Goal: Check status: Check status

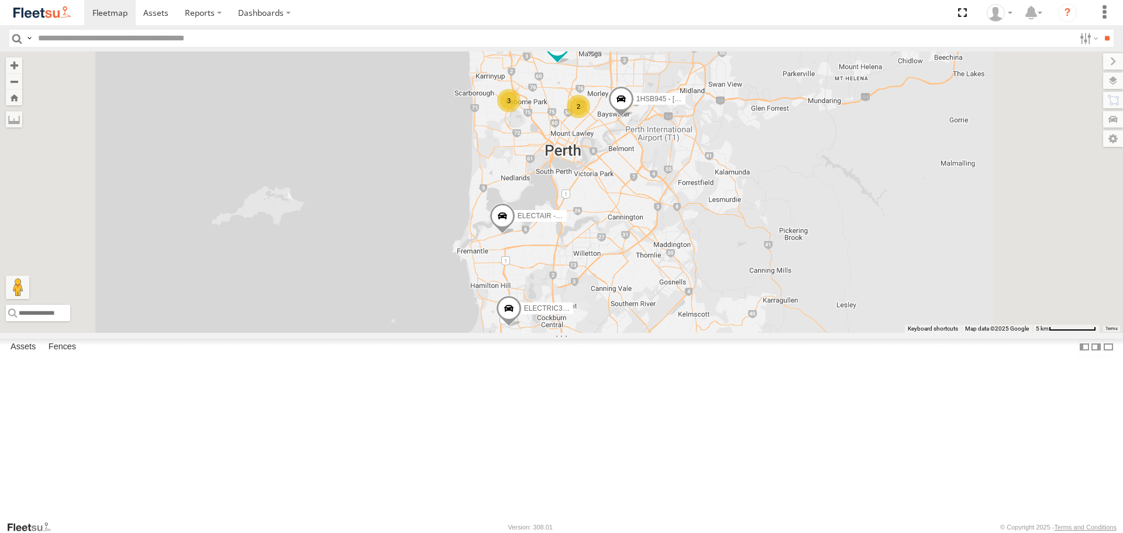
click at [0, 0] on span at bounding box center [0, 0] width 0 height 0
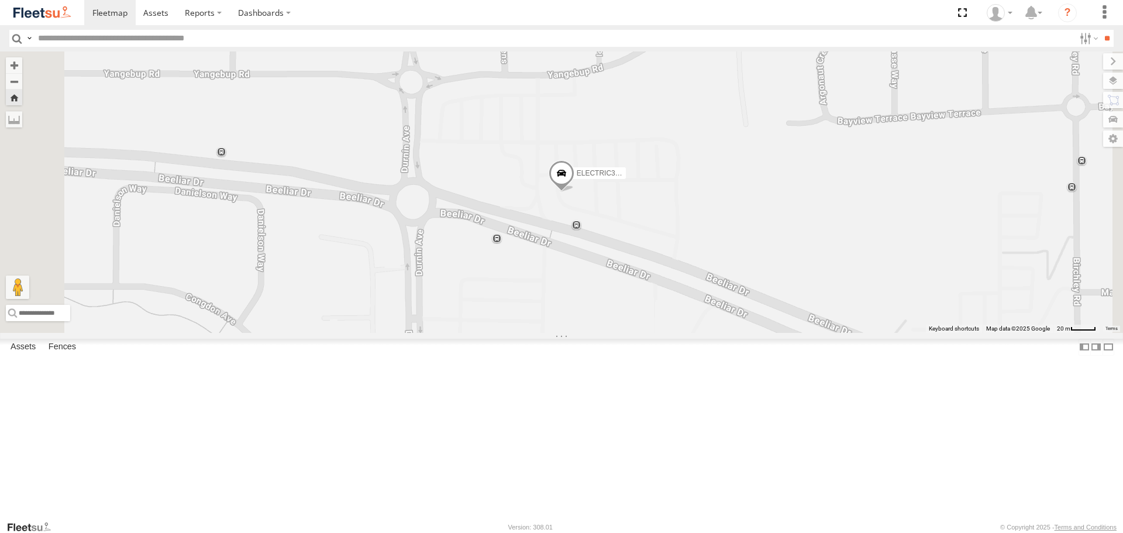
click at [721, 277] on div "ELECTRIC3 - [PERSON_NAME]" at bounding box center [561, 191] width 1123 height 281
click at [0, 0] on div at bounding box center [0, 0] width 0 height 0
click at [0, 0] on span at bounding box center [0, 0] width 0 height 0
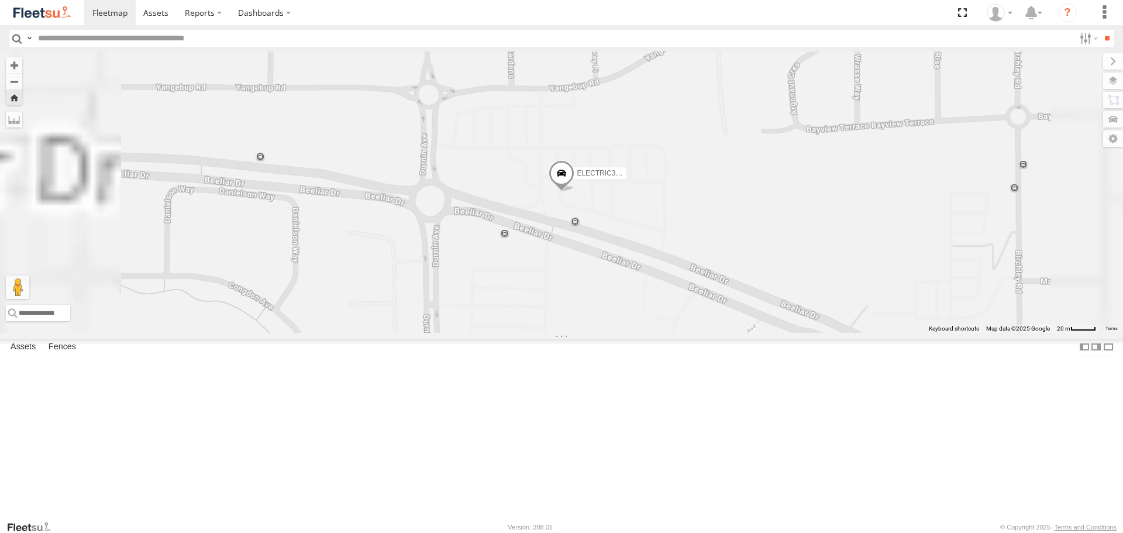
click at [574, 192] on span at bounding box center [562, 177] width 26 height 32
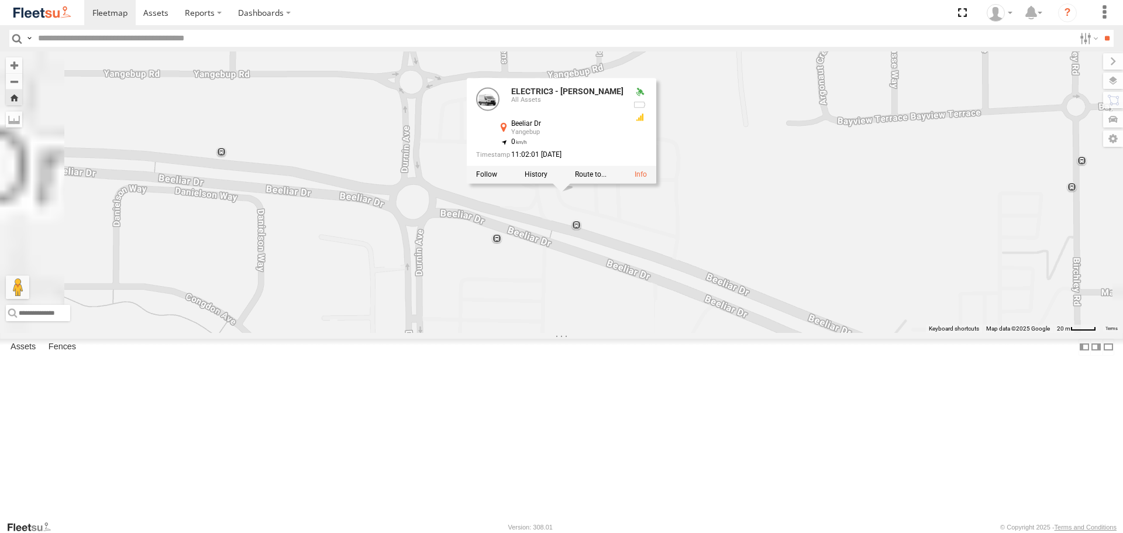
click at [725, 301] on div "ELECTRIC3 - [PERSON_NAME] ELECTRIC3 - [PERSON_NAME] All Assets Beeliar Dr [PERS…" at bounding box center [561, 191] width 1123 height 281
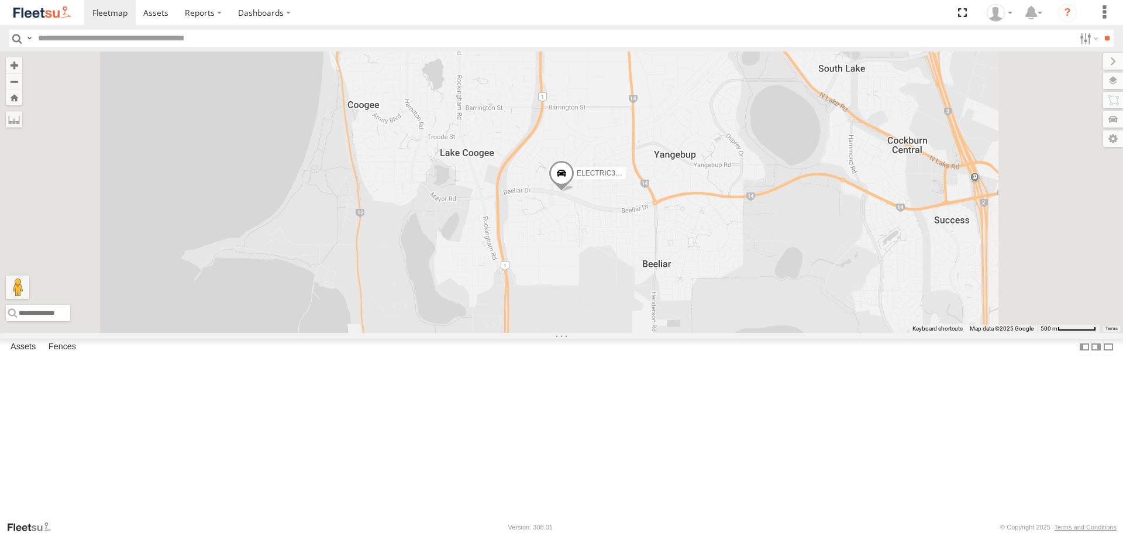
click at [0, 0] on span at bounding box center [0, 0] width 0 height 0
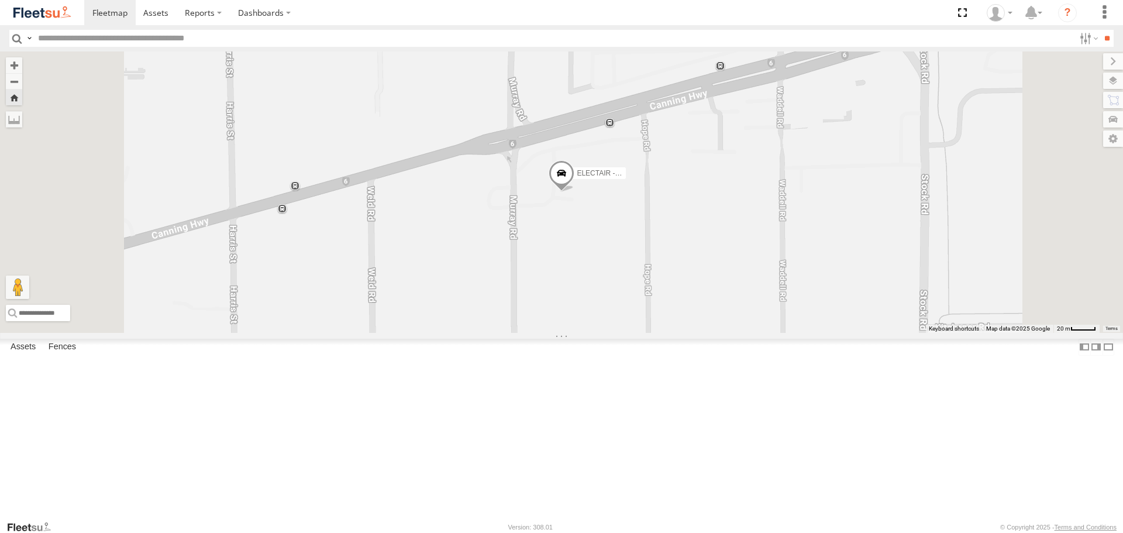
click at [574, 192] on span at bounding box center [562, 177] width 26 height 32
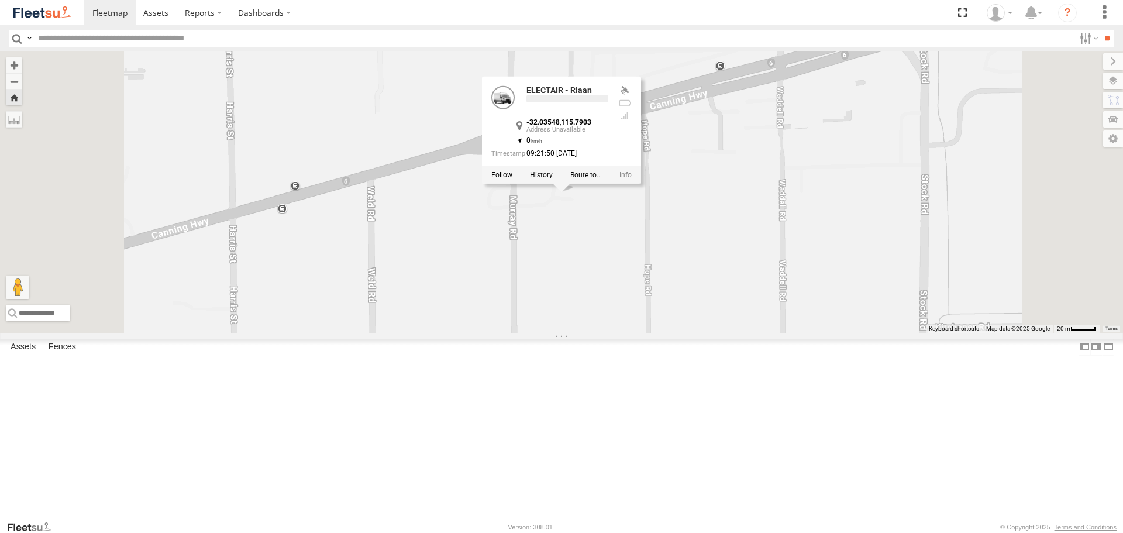
click at [713, 304] on div "ELECTAIR - Riaan ELECTAIR - Riaan -32.03548 , 115.7903 0 09:21:50 [DATE]" at bounding box center [561, 191] width 1123 height 281
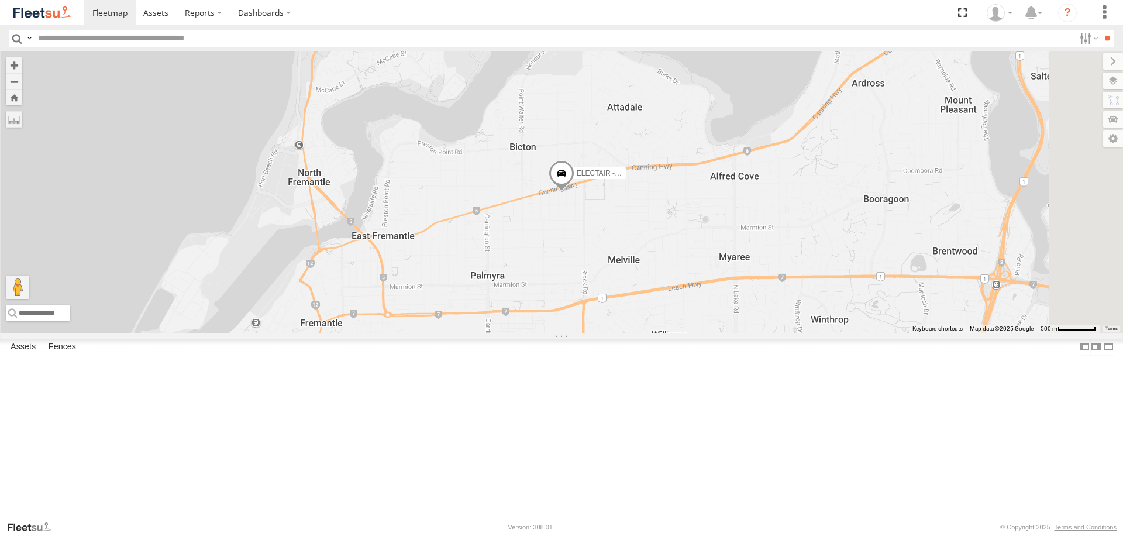
click at [0, 0] on span at bounding box center [0, 0] width 0 height 0
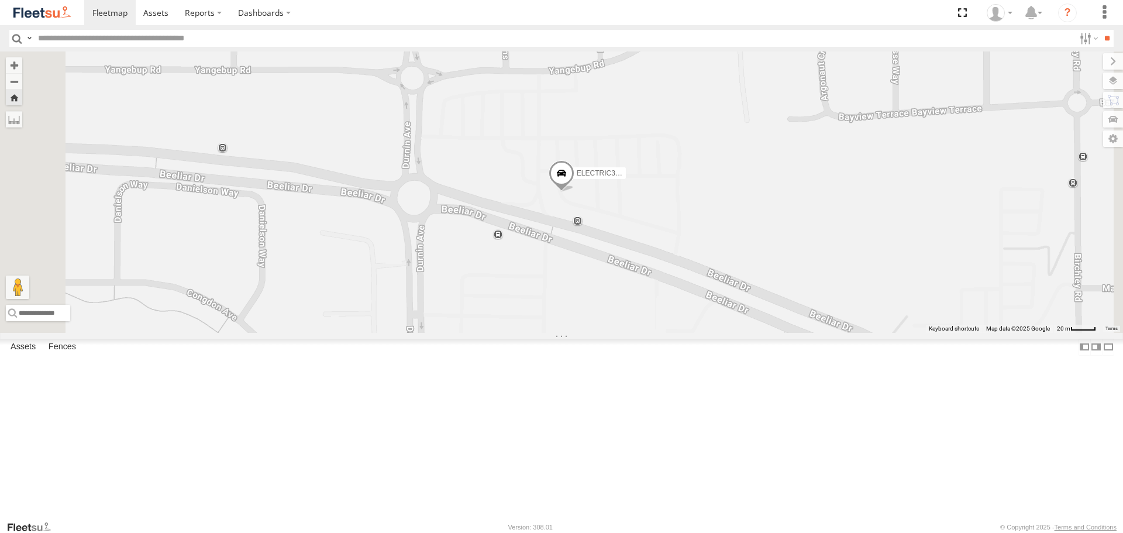
click at [574, 192] on span at bounding box center [562, 176] width 26 height 32
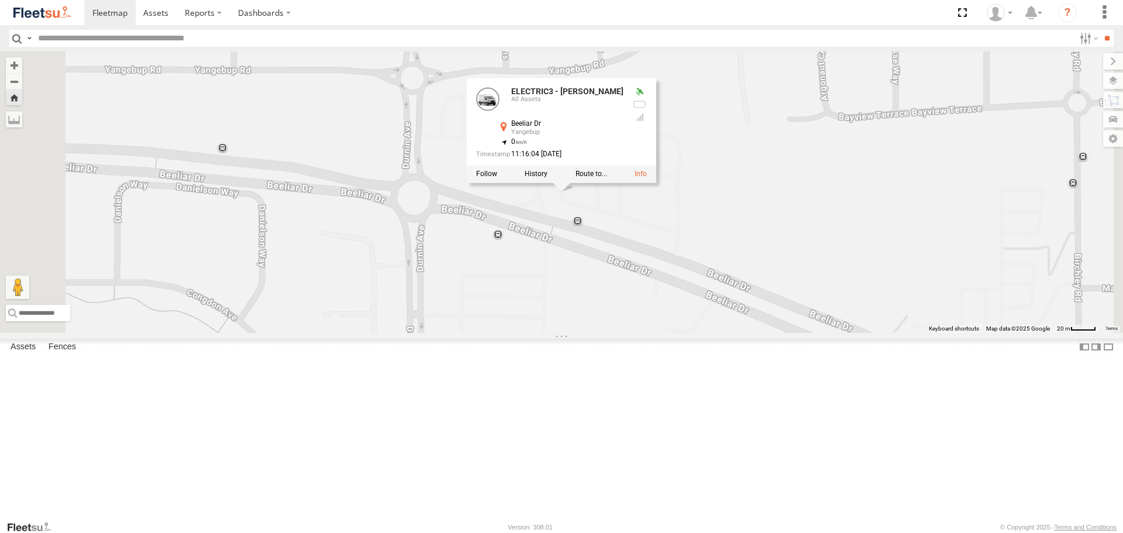
click at [694, 306] on div "ELECTRIC3 - [PERSON_NAME] ELECTRIC3 - [PERSON_NAME] All Assets Beeliar Dr [PERS…" at bounding box center [561, 191] width 1123 height 281
